Goal: Task Accomplishment & Management: Manage account settings

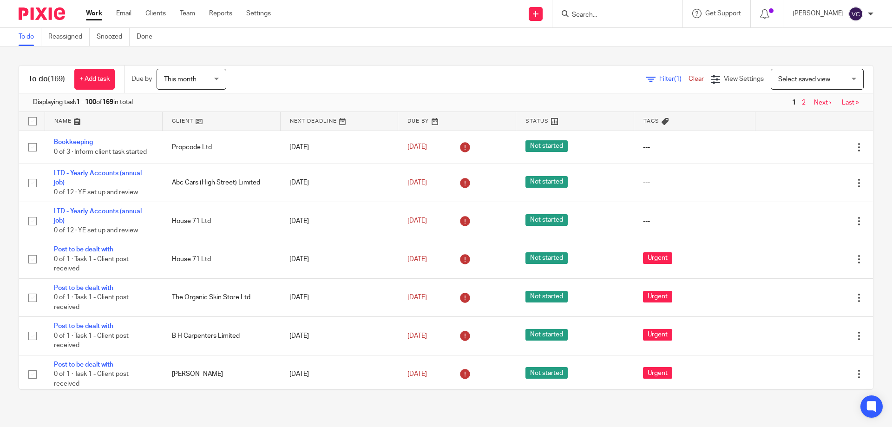
drag, startPoint x: 579, startPoint y: 9, endPoint x: 588, endPoint y: 16, distance: 12.0
click at [579, 9] on div at bounding box center [616, 14] width 108 height 12
click at [610, 14] on input "Search" at bounding box center [613, 15] width 84 height 8
click at [586, 5] on div at bounding box center [618, 13] width 130 height 27
click at [589, 10] on form at bounding box center [620, 14] width 99 height 12
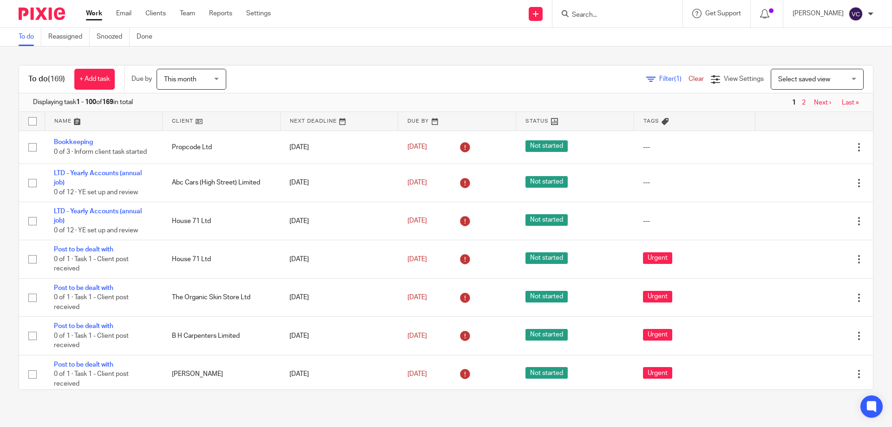
click at [599, 10] on form at bounding box center [620, 14] width 99 height 12
click at [606, 15] on input "Search" at bounding box center [613, 15] width 84 height 8
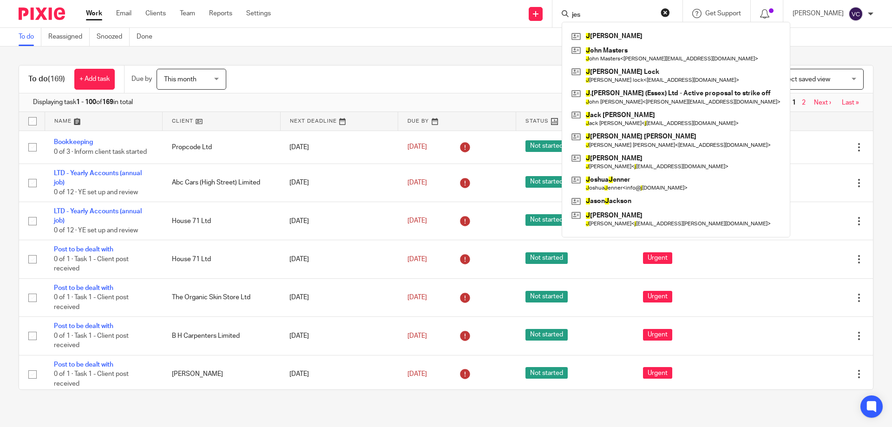
type input "jes"
click button "submit" at bounding box center [0, 0] width 0 height 0
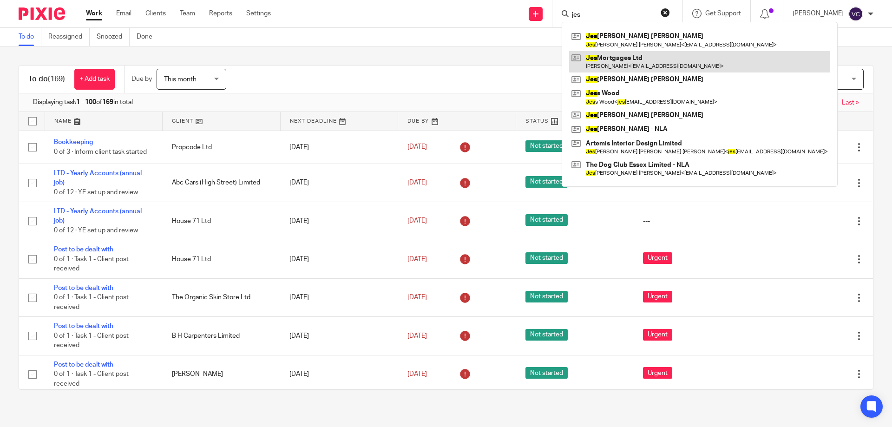
click at [626, 62] on link at bounding box center [699, 61] width 261 height 21
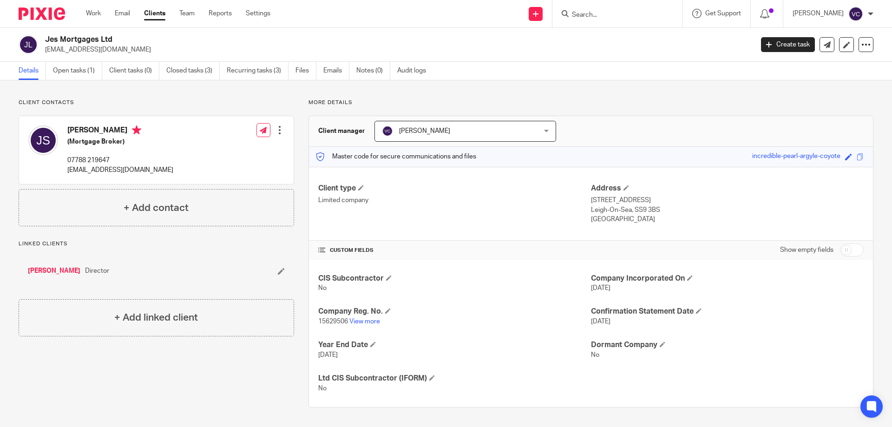
click at [853, 250] on input "checkbox" at bounding box center [852, 249] width 24 height 13
checkbox input "true"
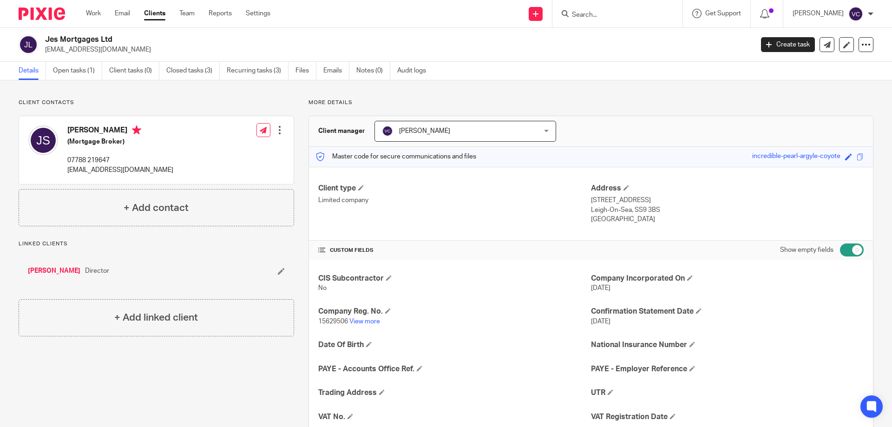
scroll to position [93, 0]
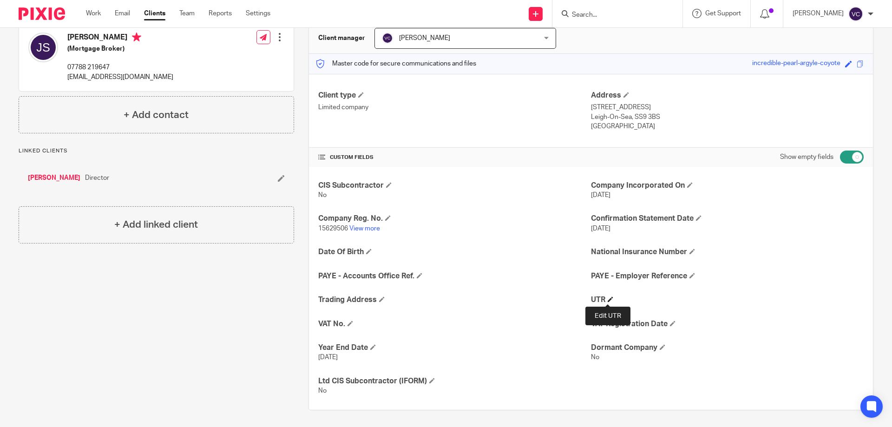
click at [608, 303] on h4 "UTR" at bounding box center [727, 300] width 273 height 10
click at [608, 297] on span at bounding box center [611, 299] width 6 height 6
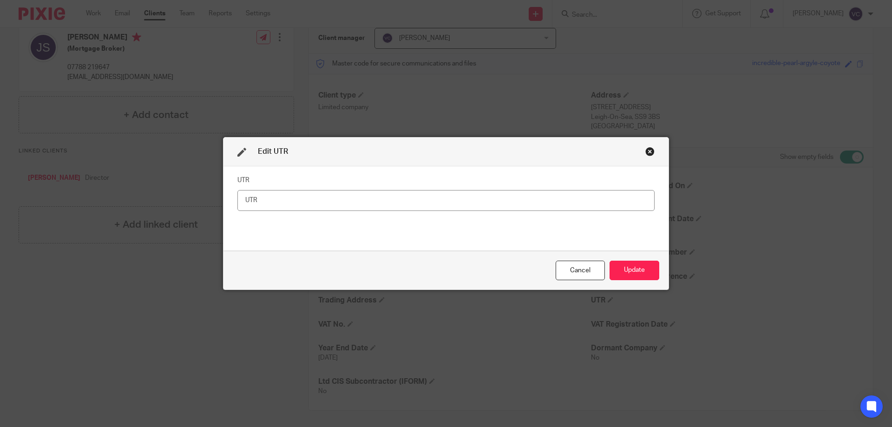
click at [507, 196] on input "text" at bounding box center [445, 200] width 417 height 21
type input "4596323029"
click at [652, 270] on button "Update" at bounding box center [635, 271] width 50 height 20
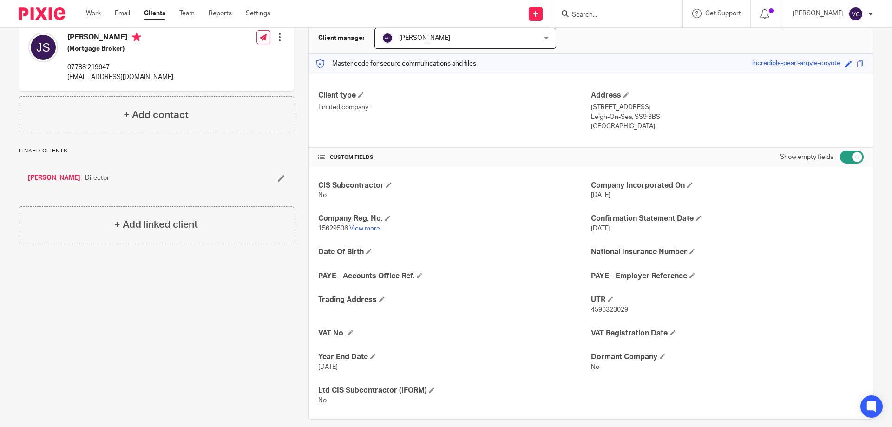
scroll to position [0, 0]
